Goal: Check status: Check status

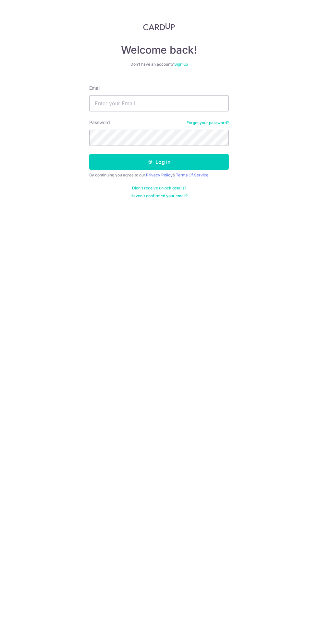
click at [181, 84] on form "Email Password Forgot your password? Log in By continuing you agree to our Priv…" at bounding box center [159, 139] width 140 height 119
click at [160, 103] on input "Email" at bounding box center [159, 103] width 140 height 16
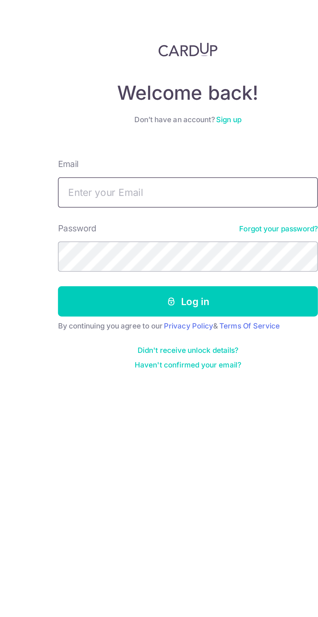
type input "[EMAIL_ADDRESS][DOMAIN_NAME]"
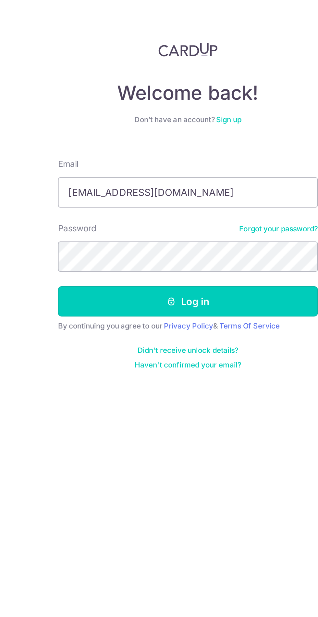
click at [182, 161] on button "Log in" at bounding box center [159, 162] width 140 height 16
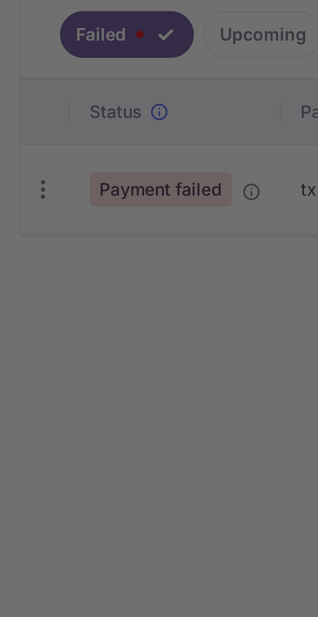
click at [12, 245] on div at bounding box center [161, 311] width 322 height 623
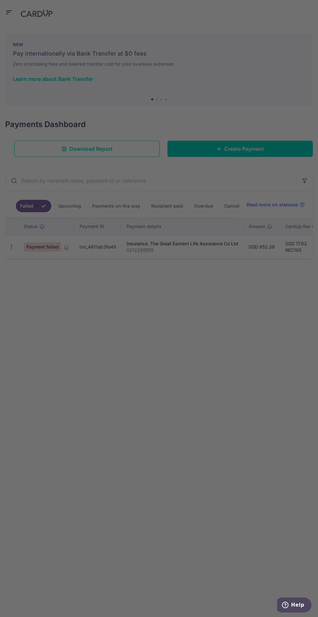
click at [225, 474] on div at bounding box center [161, 311] width 322 height 623
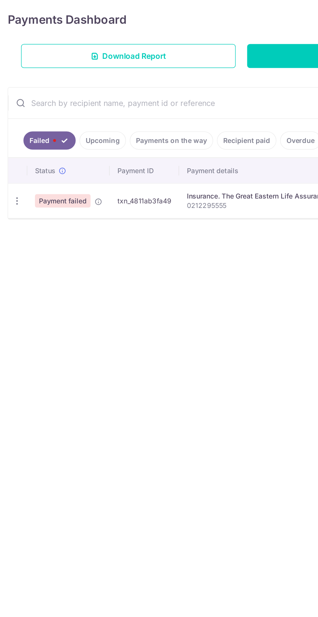
click at [10, 247] on icon "button" at bounding box center [11, 247] width 7 height 7
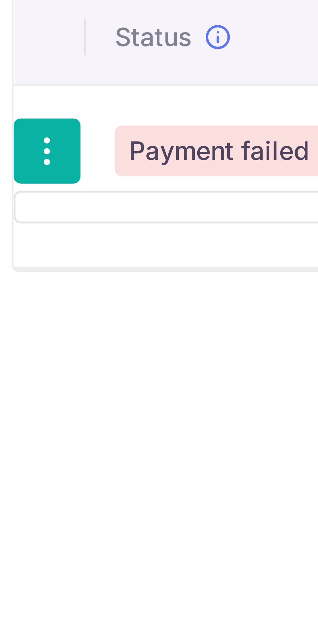
click at [22, 258] on ul at bounding box center [40, 257] width 68 height 6
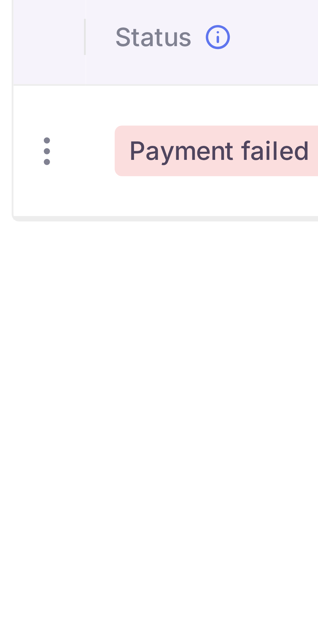
click at [44, 256] on td "Payment failed" at bounding box center [47, 247] width 56 height 24
click at [31, 250] on span "Payment failed" at bounding box center [43, 246] width 38 height 9
click at [12, 245] on icon "button" at bounding box center [11, 247] width 7 height 7
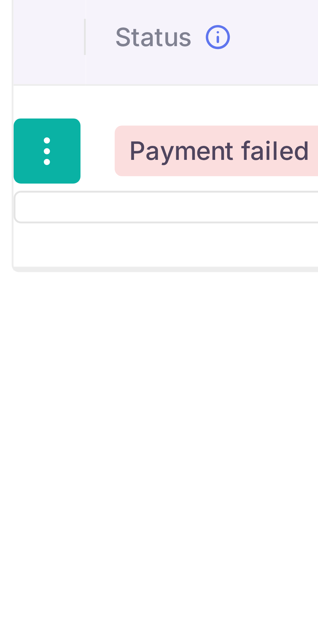
click at [27, 257] on ul at bounding box center [40, 257] width 68 height 6
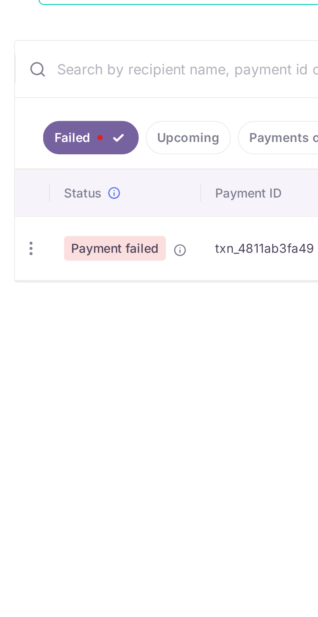
scroll to position [0, 0]
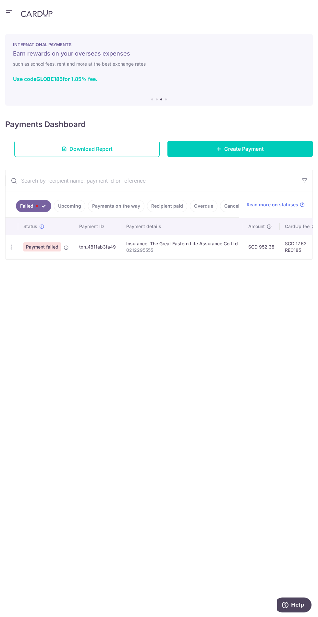
click at [13, 247] on icon "button" at bounding box center [11, 247] width 7 height 7
